Goal: Transaction & Acquisition: Purchase product/service

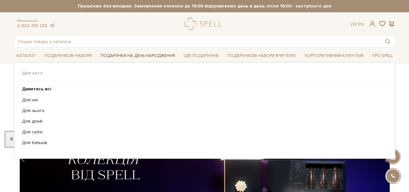
click at [119, 52] on link "Подарунки на День народження" at bounding box center [138, 56] width 80 height 10
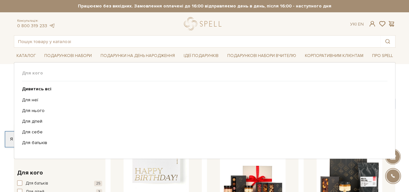
click at [27, 95] on ul "Дивитись всі Для неї Для нього Для дітей Для себе Для батьків" at bounding box center [204, 115] width 365 height 69
click at [30, 100] on link "Для неї" at bounding box center [202, 100] width 360 height 6
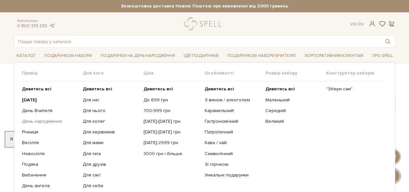
click at [44, 121] on link "День народження" at bounding box center [50, 121] width 56 height 6
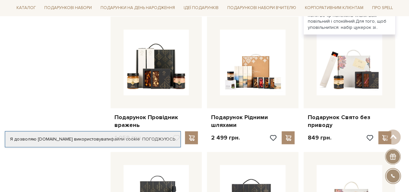
scroll to position [550, 0]
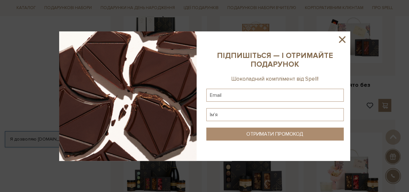
click at [339, 38] on icon at bounding box center [341, 39] width 11 height 11
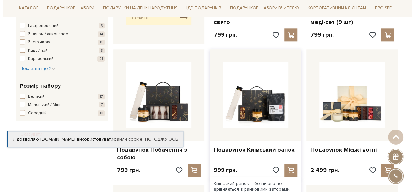
scroll to position [356, 0]
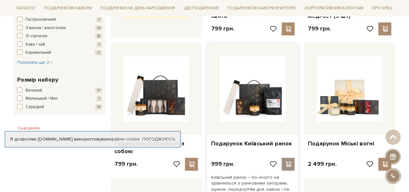
click at [291, 163] on span at bounding box center [288, 164] width 8 height 6
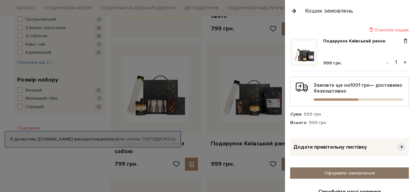
click at [307, 173] on link "Оформити замовлення" at bounding box center [349, 172] width 119 height 11
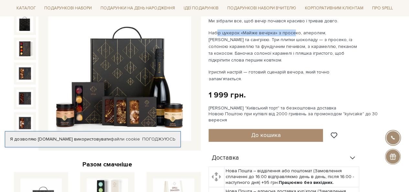
drag, startPoint x: 212, startPoint y: 34, endPoint x: 288, endPoint y: 32, distance: 76.3
click at [288, 32] on p "Набір цукерок «Майже вечірка» з просеко, аперолем, [PERSON_NAME] та сангрією. Т…" at bounding box center [284, 46] width 152 height 34
click at [282, 39] on p "Набір цукерок «Майже вечірка» з просеко, аперолем, сауером та сангрією. Три пли…" at bounding box center [284, 46] width 152 height 34
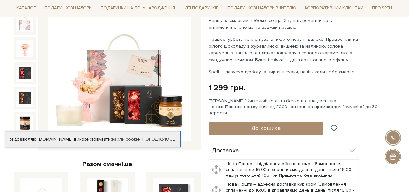
scroll to position [97, 0]
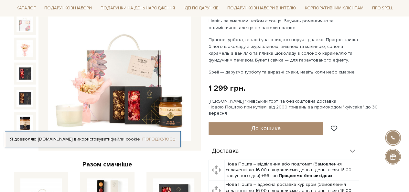
click at [164, 136] on link "Погоджуюсь" at bounding box center [158, 139] width 33 height 6
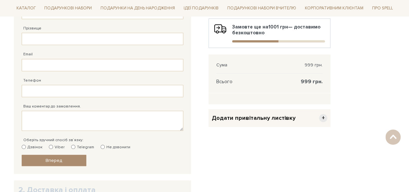
scroll to position [291, 0]
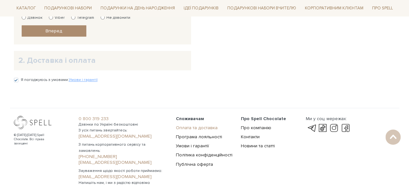
click at [197, 127] on link "Оплата та доставка" at bounding box center [197, 127] width 42 height 5
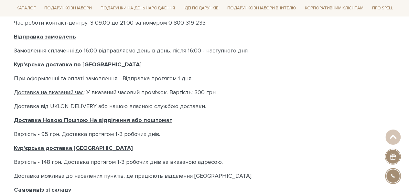
scroll to position [226, 0]
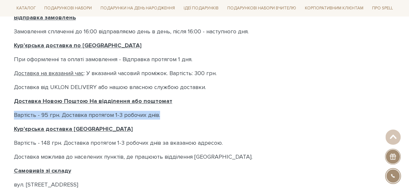
drag, startPoint x: 169, startPoint y: 110, endPoint x: 10, endPoint y: 112, distance: 158.4
click at [10, 112] on div "Головна Доставка і Оплата Доставка і Оплата Доставка і Оплата Прийом замовлень …" at bounding box center [204, 70] width 389 height 450
